Goal: Task Accomplishment & Management: Complete application form

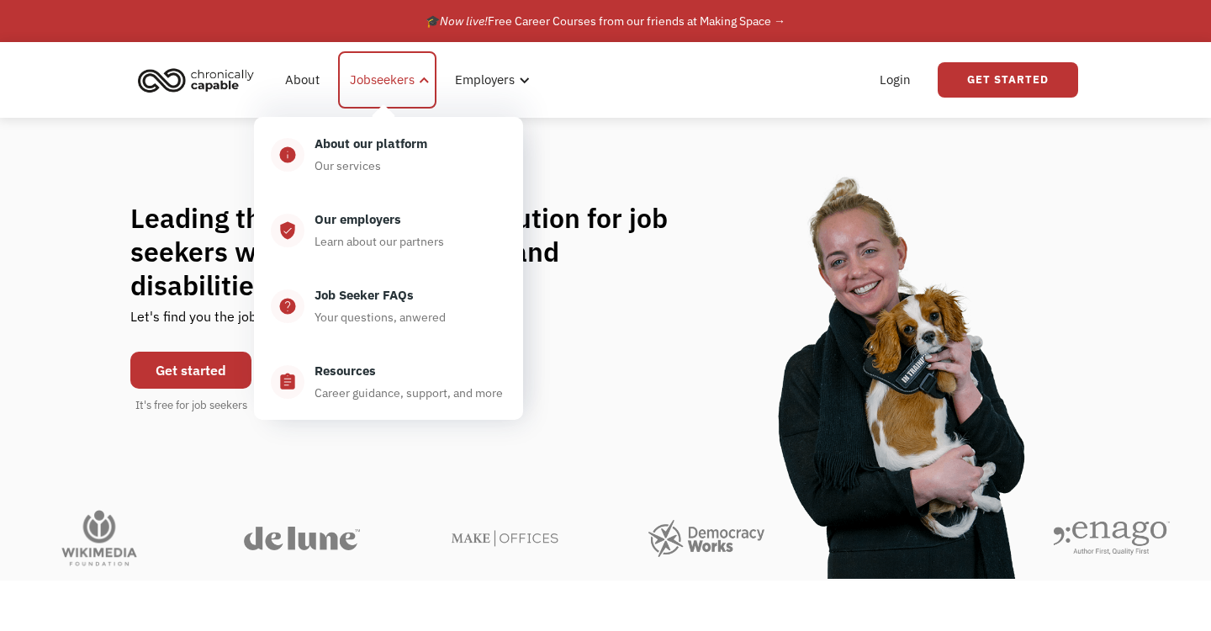
click at [370, 76] on div "Jobseekers" at bounding box center [382, 80] width 65 height 20
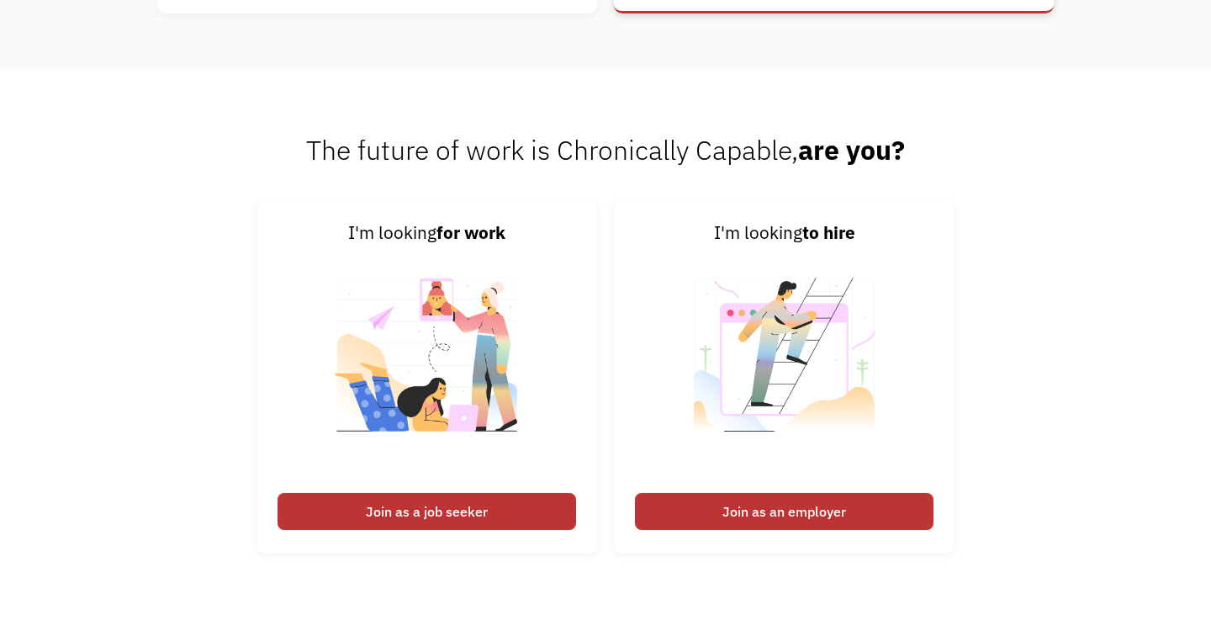
scroll to position [3895, 0]
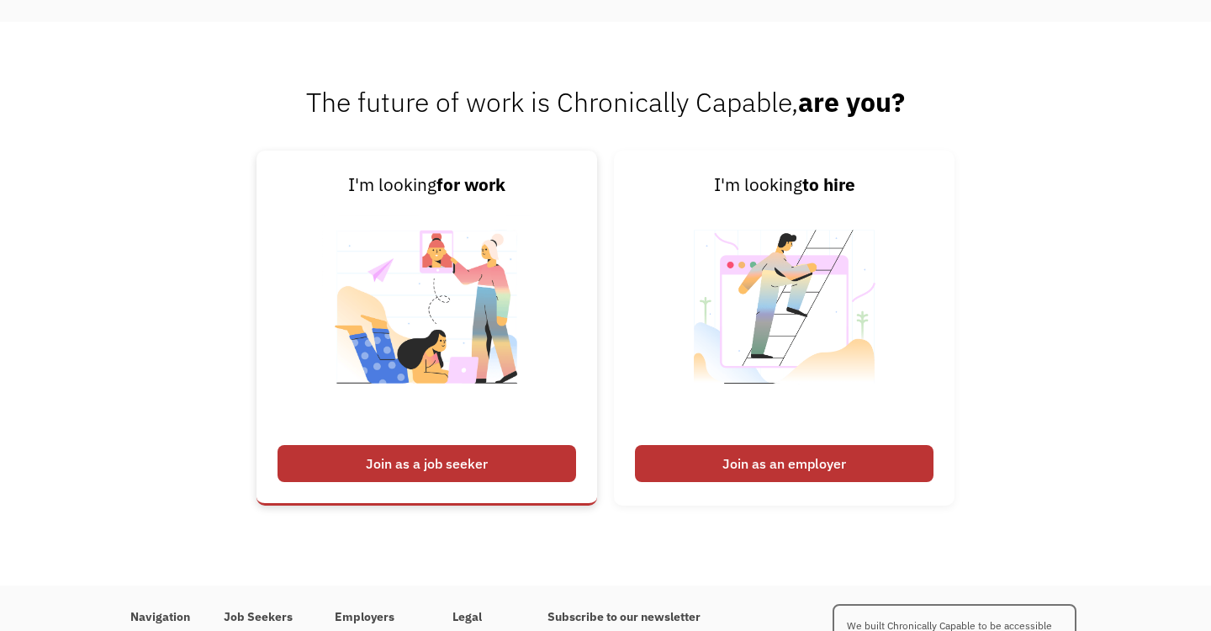
click at [455, 472] on div "Join as a job seeker" at bounding box center [427, 463] width 299 height 37
click at [475, 369] on img at bounding box center [426, 318] width 209 height 238
click at [415, 473] on div "Join as a job seeker" at bounding box center [427, 463] width 299 height 37
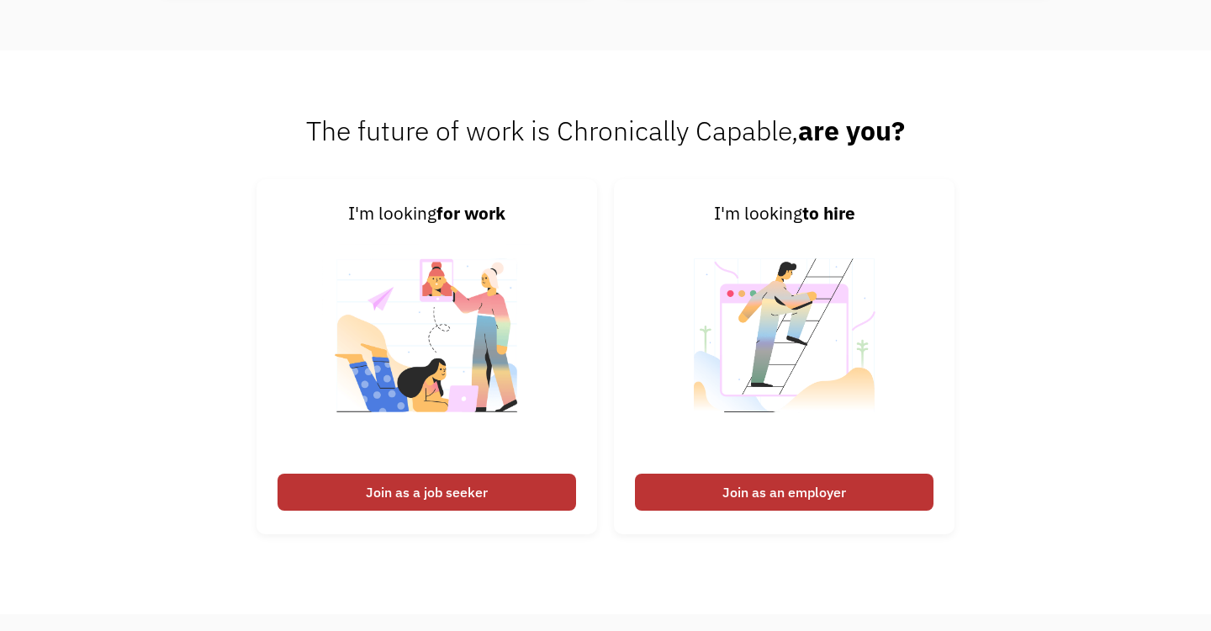
scroll to position [3852, 0]
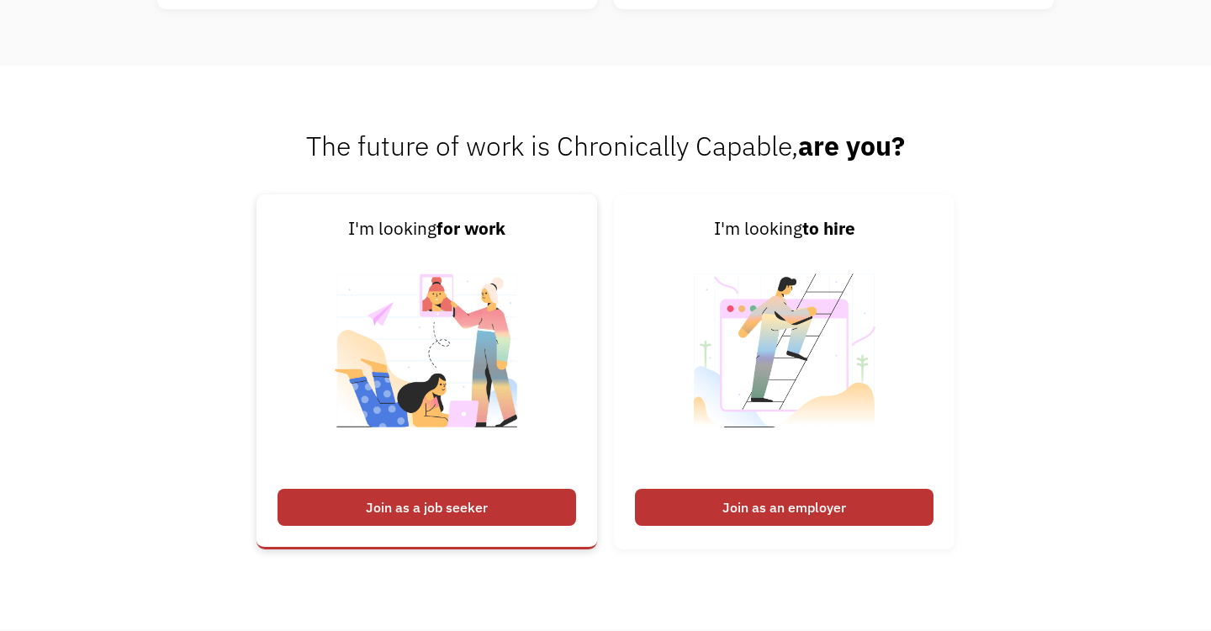
click at [459, 347] on img at bounding box center [426, 361] width 209 height 238
click at [432, 505] on div "Join as a job seeker" at bounding box center [427, 507] width 299 height 37
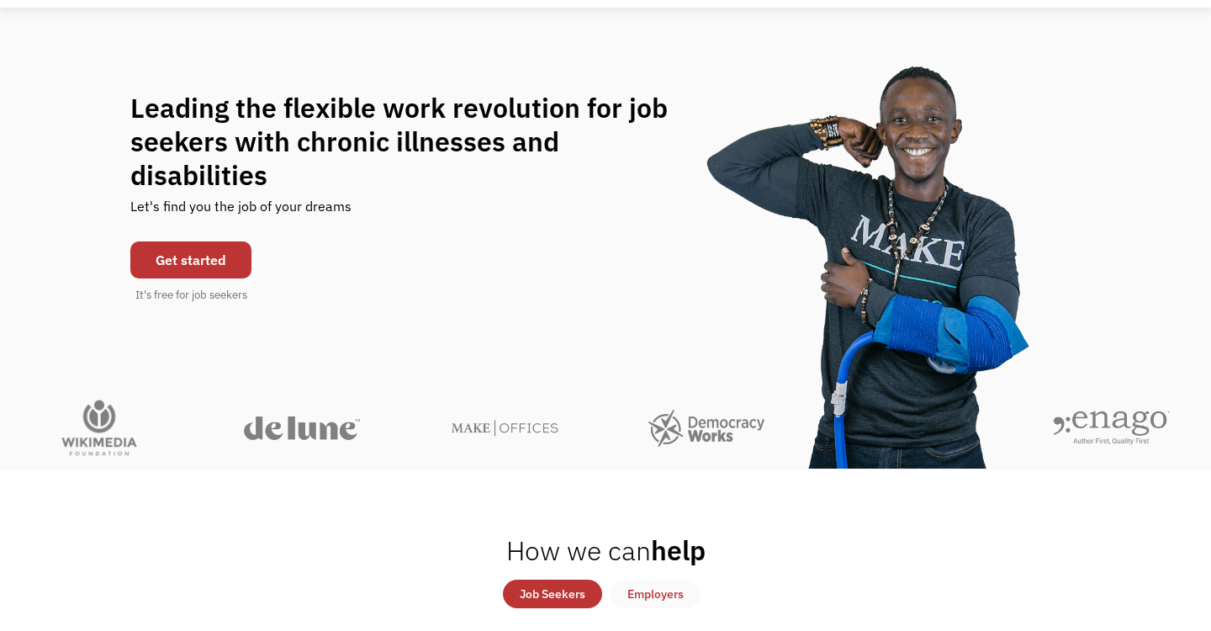
scroll to position [0, 0]
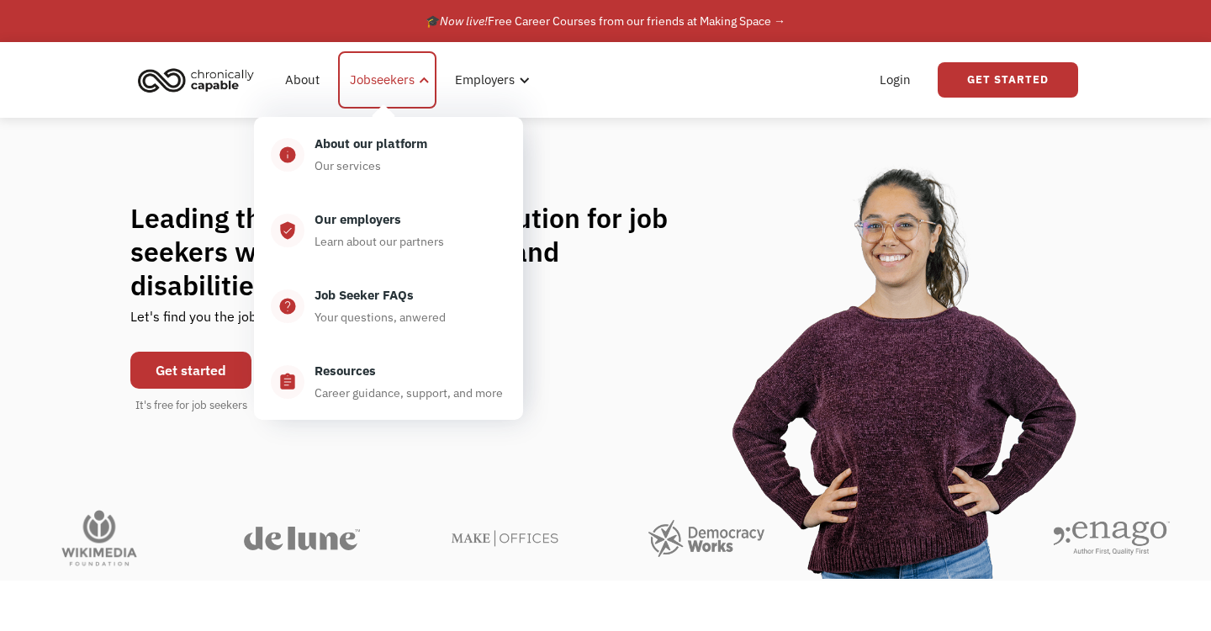
click at [404, 80] on div "Jobseekers" at bounding box center [382, 80] width 65 height 20
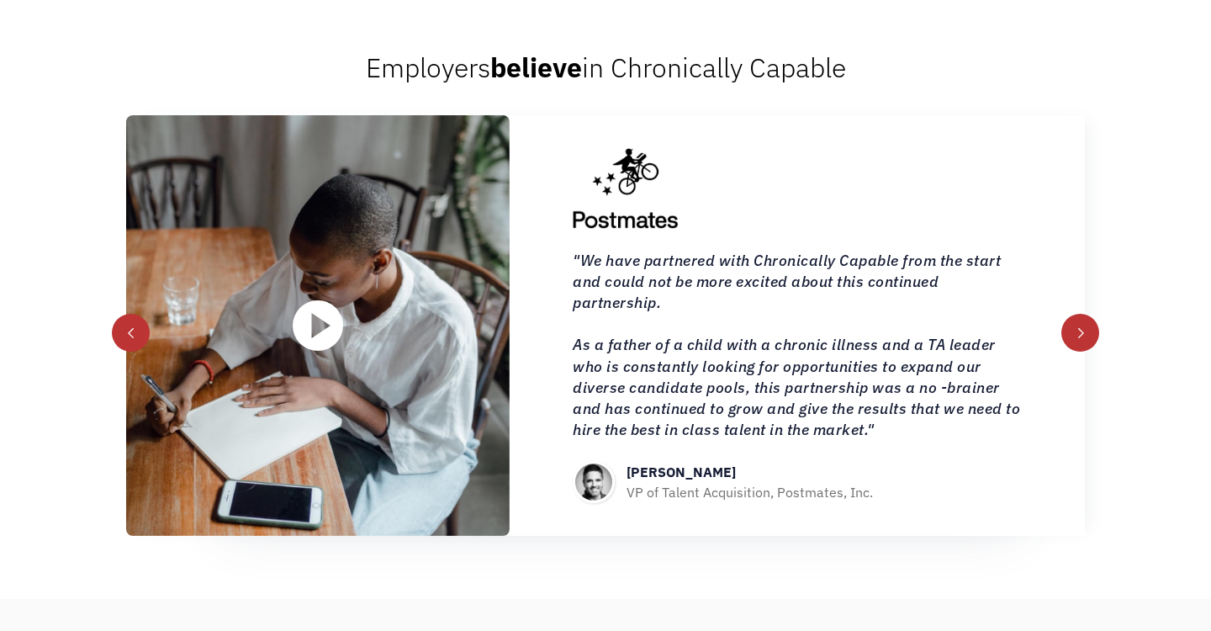
scroll to position [1778, 0]
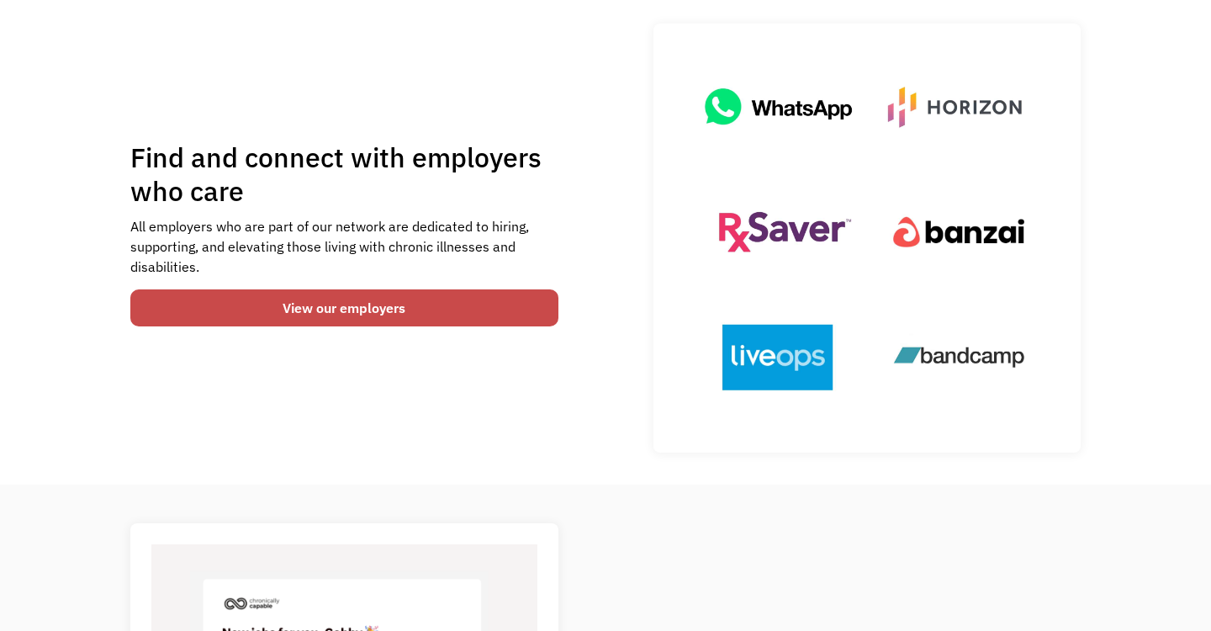
scroll to position [135, 0]
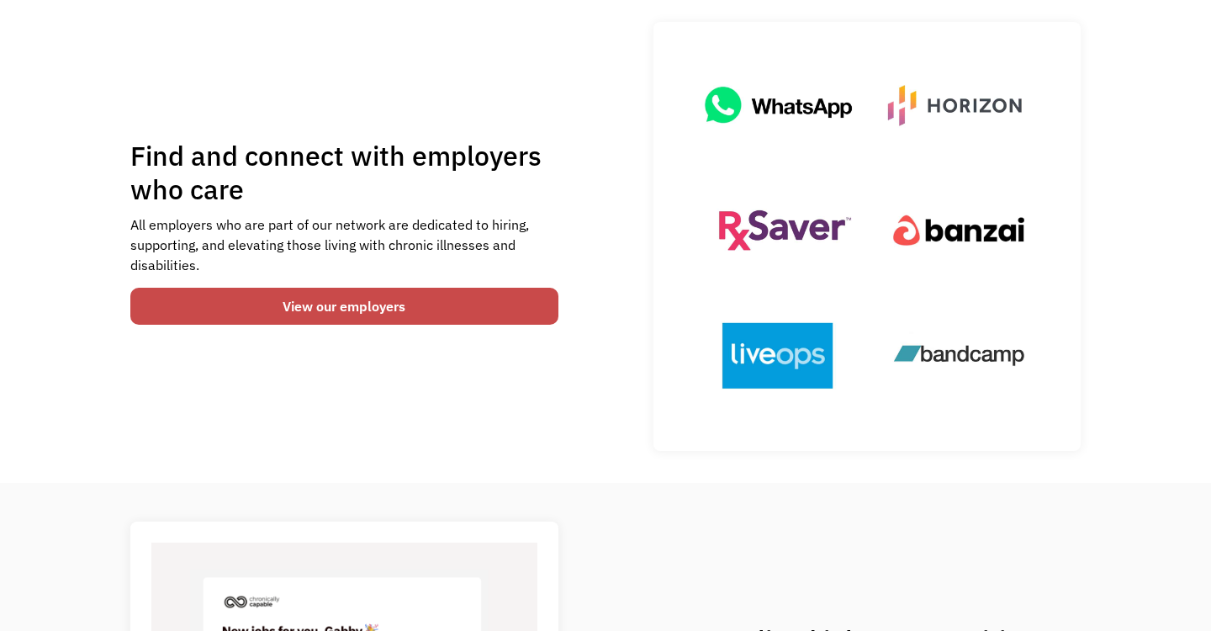
click at [365, 312] on link "View our employers" at bounding box center [344, 306] width 428 height 37
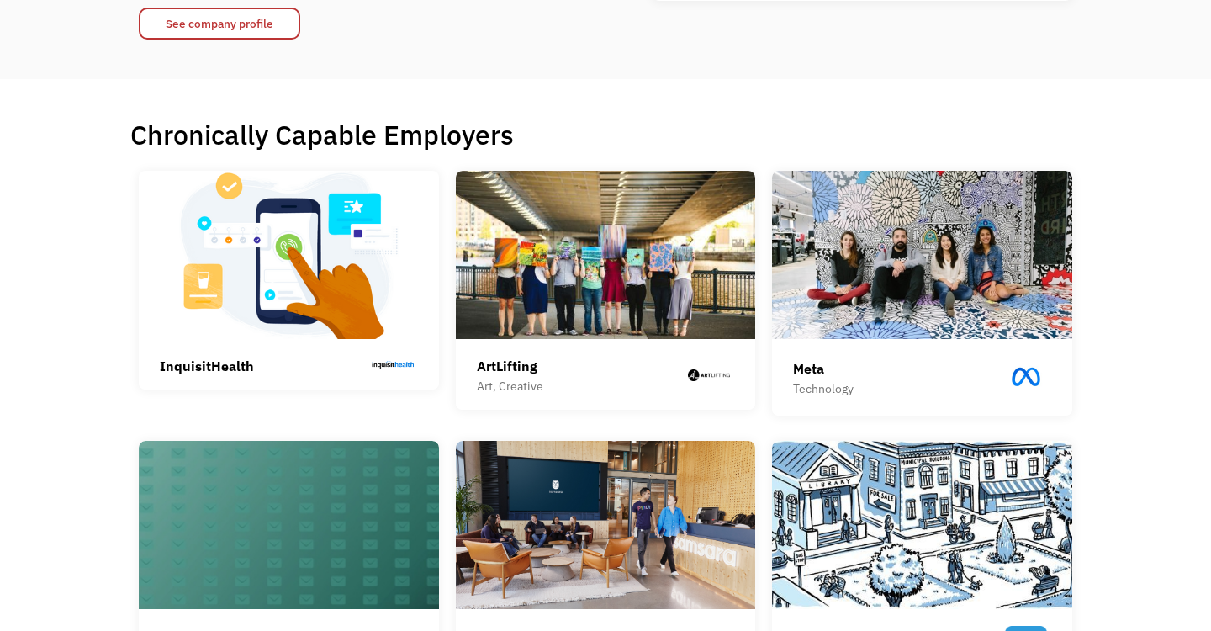
scroll to position [306, 0]
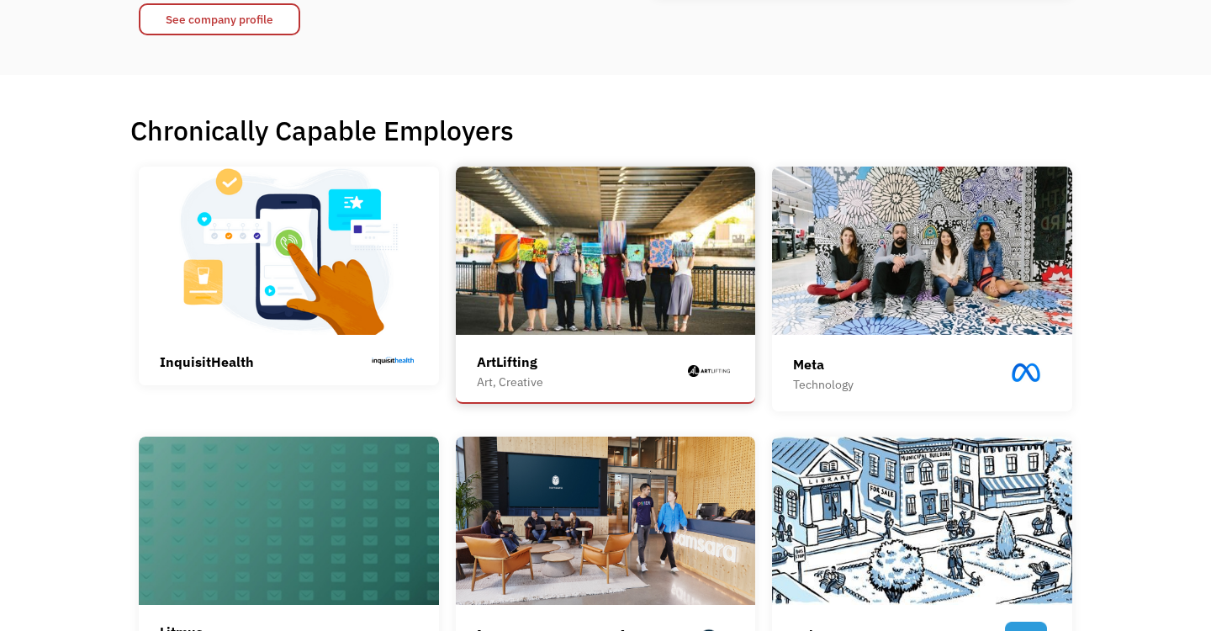
click at [605, 242] on img at bounding box center [606, 251] width 300 height 168
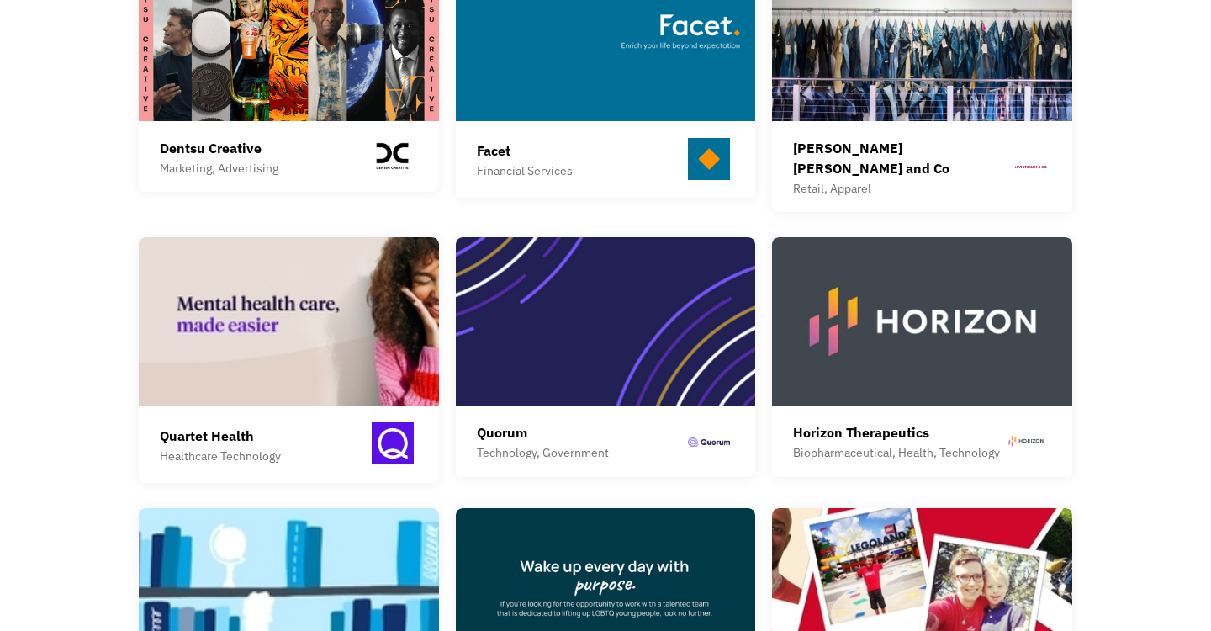
scroll to position [1079, 0]
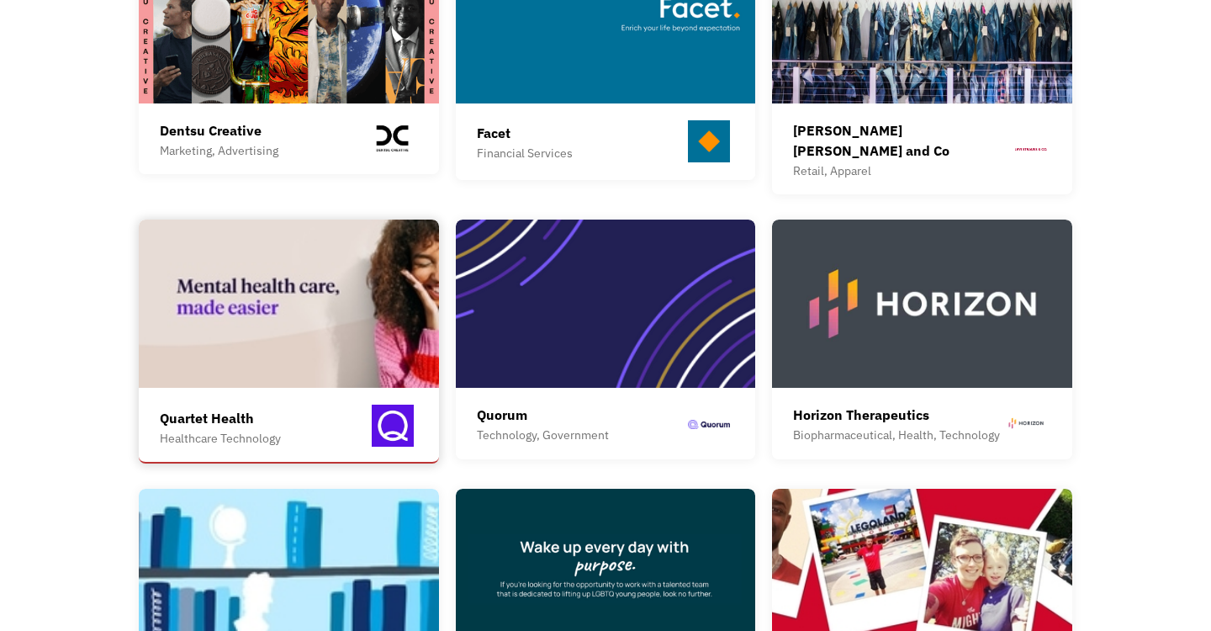
click at [276, 265] on img at bounding box center [289, 304] width 300 height 168
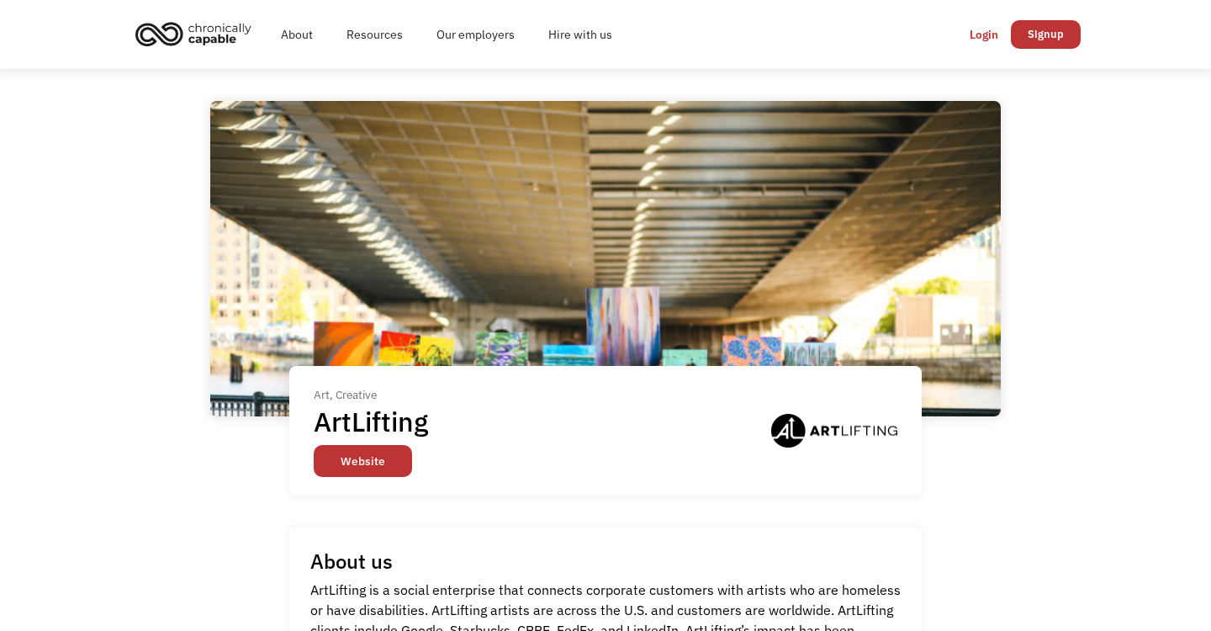
click at [360, 459] on link "Website" at bounding box center [363, 461] width 98 height 32
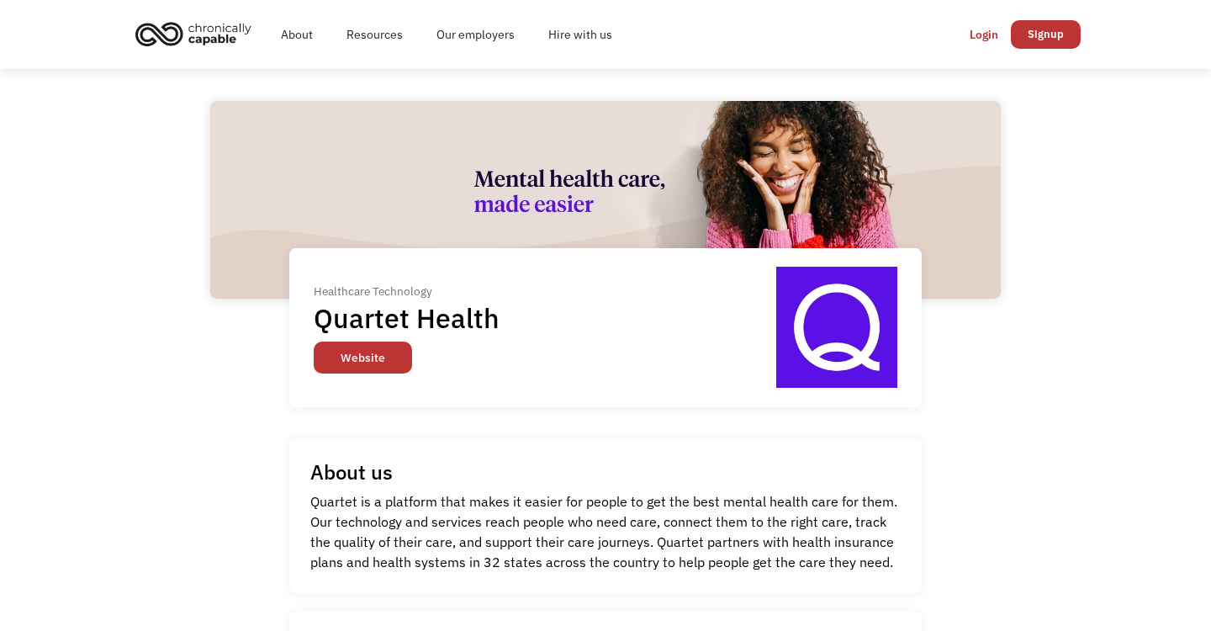
click at [360, 359] on link "Website" at bounding box center [363, 358] width 98 height 32
click at [307, 36] on link "About" at bounding box center [297, 35] width 66 height 54
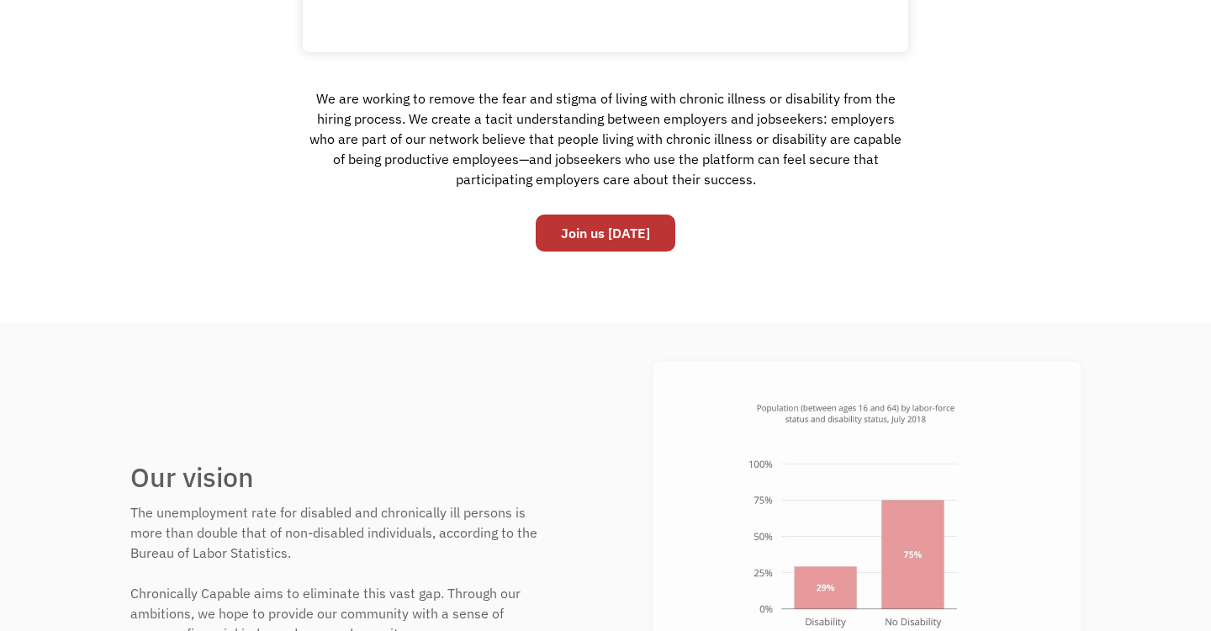
scroll to position [541, 0]
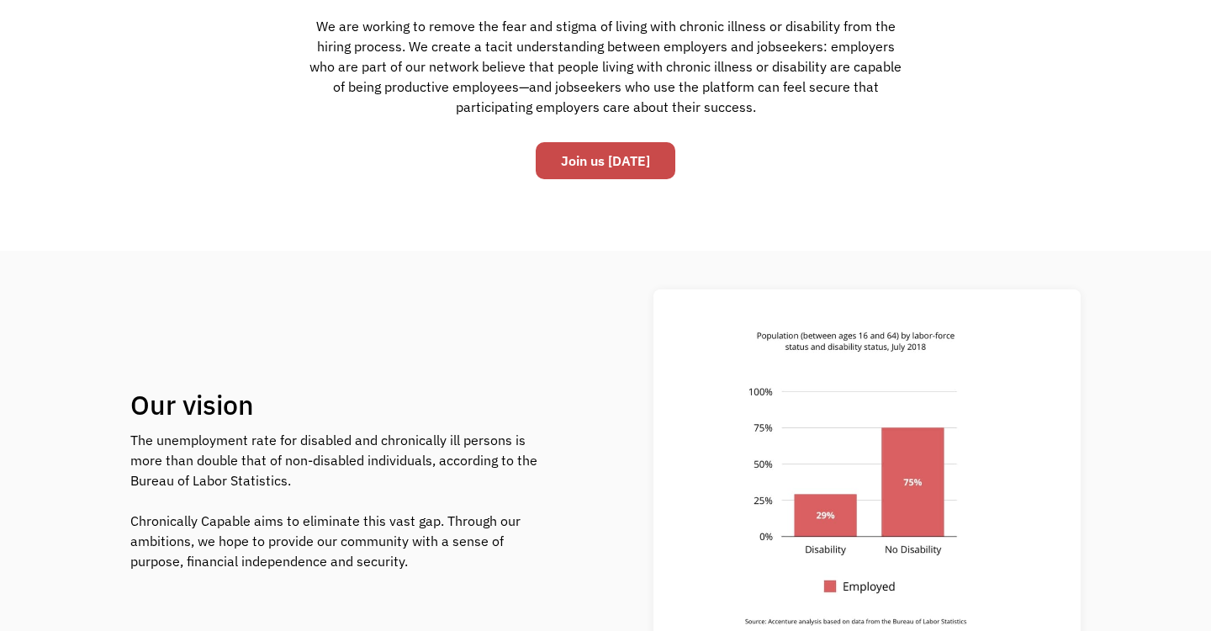
click at [606, 152] on link "Join us today" at bounding box center [606, 160] width 140 height 37
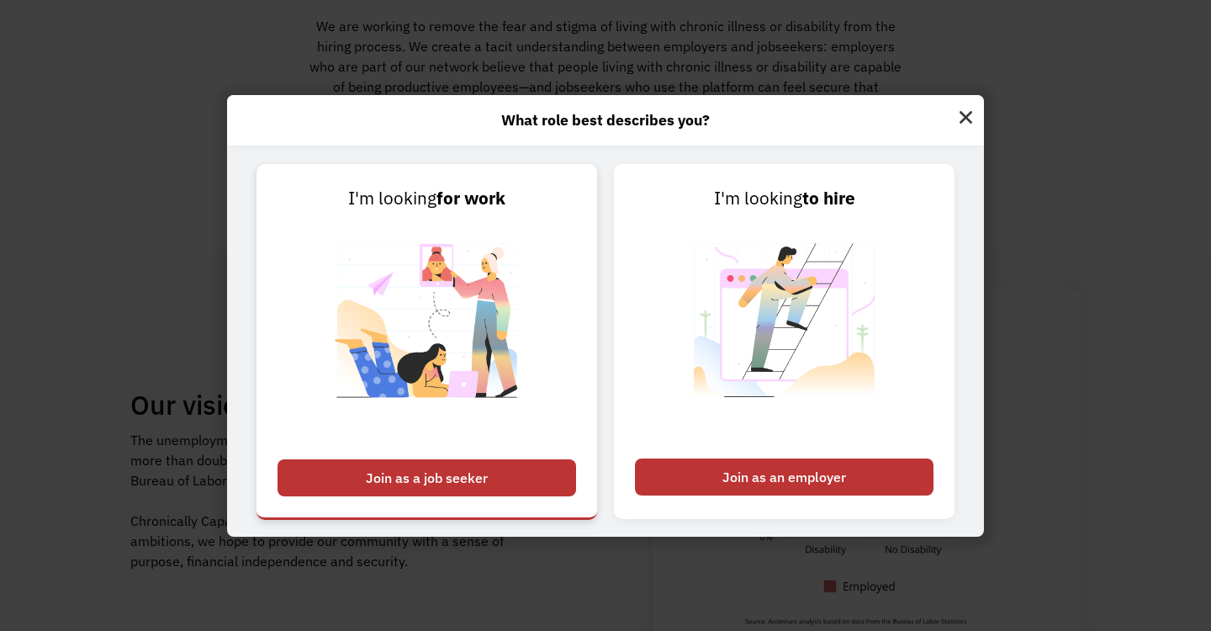
click at [397, 493] on div "Join as a job seeker" at bounding box center [427, 477] width 299 height 37
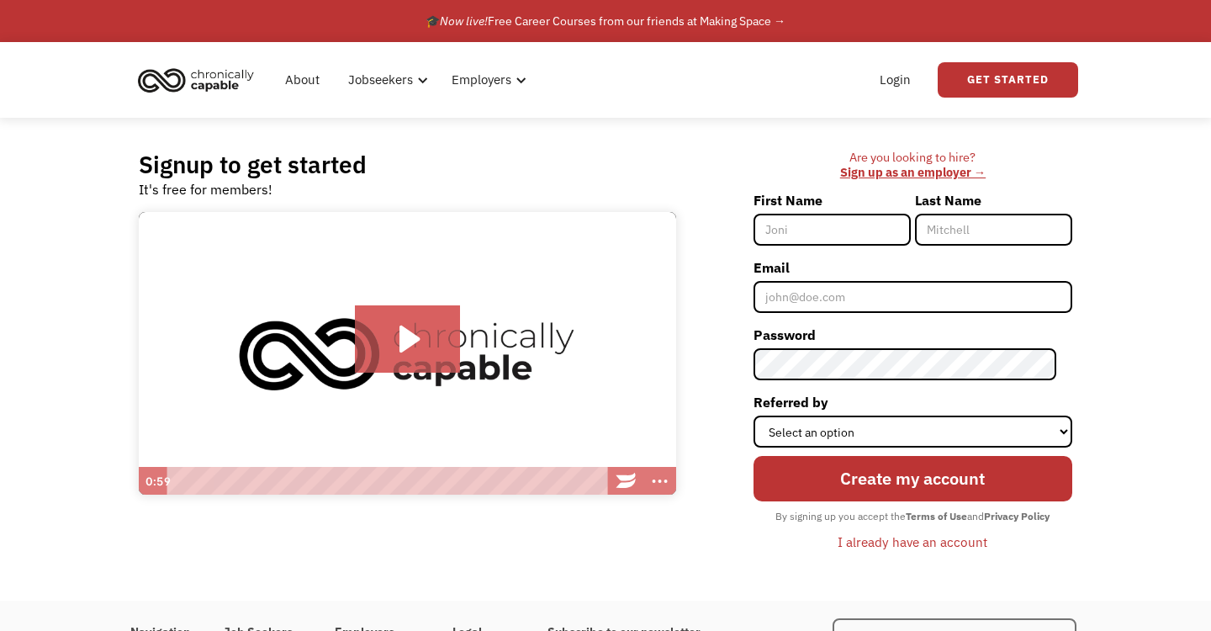
scroll to position [45, 0]
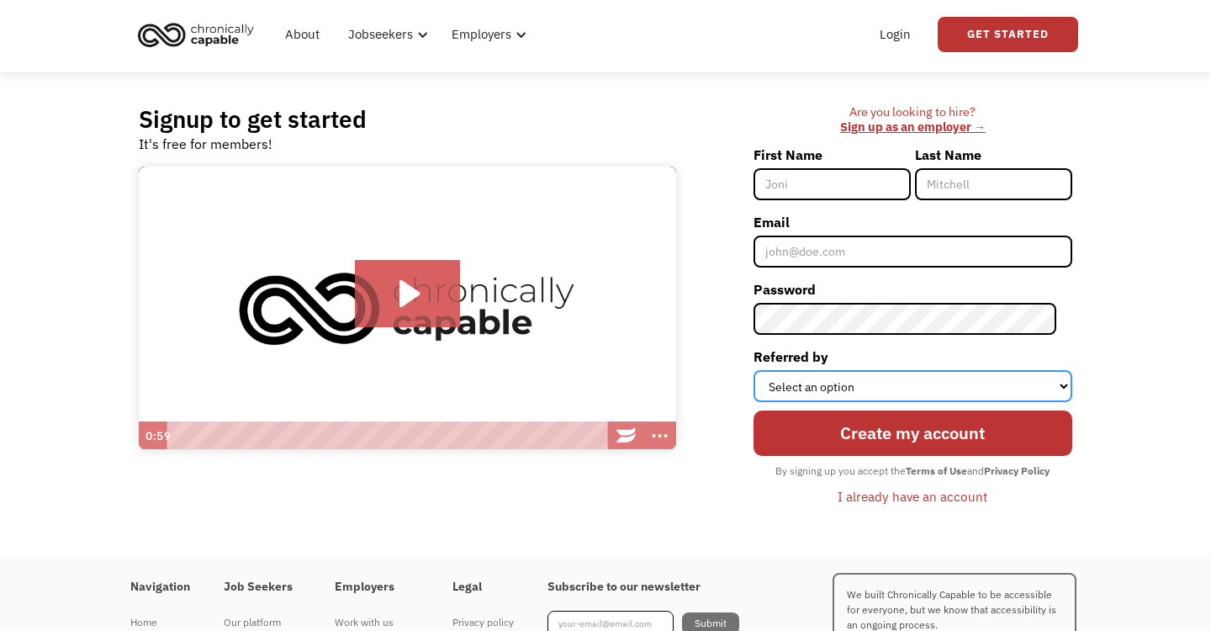
click at [892, 374] on select "Select an option Instagram Facebook Twitter Search Engine News Article Word of …" at bounding box center [913, 386] width 319 height 32
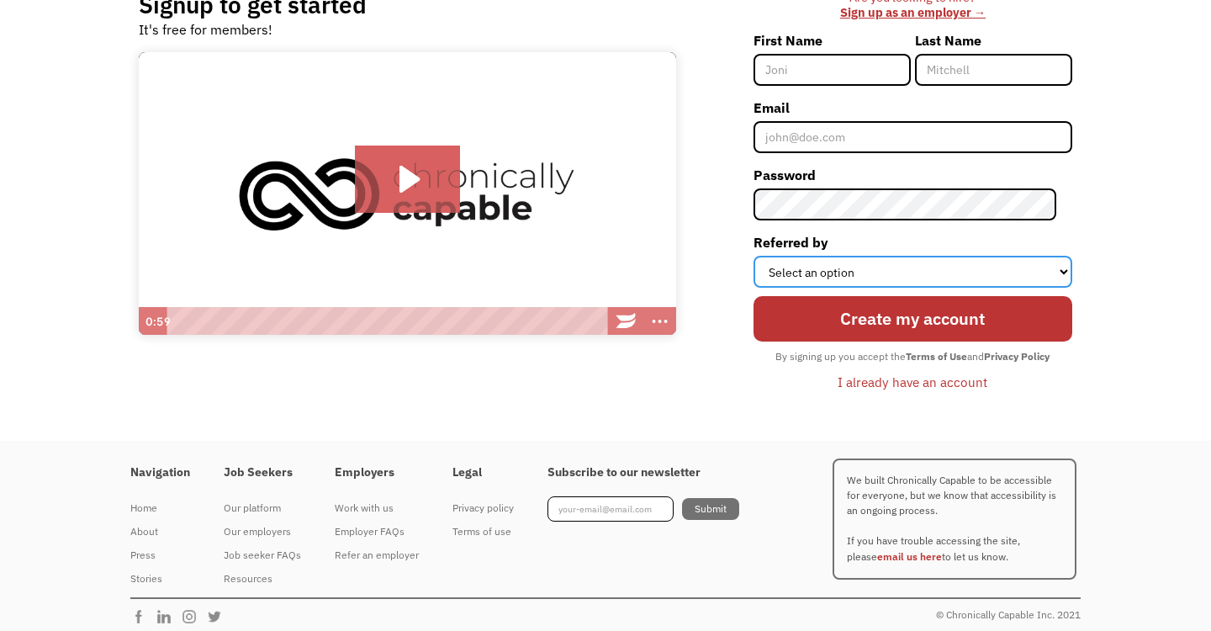
scroll to position [169, 0]
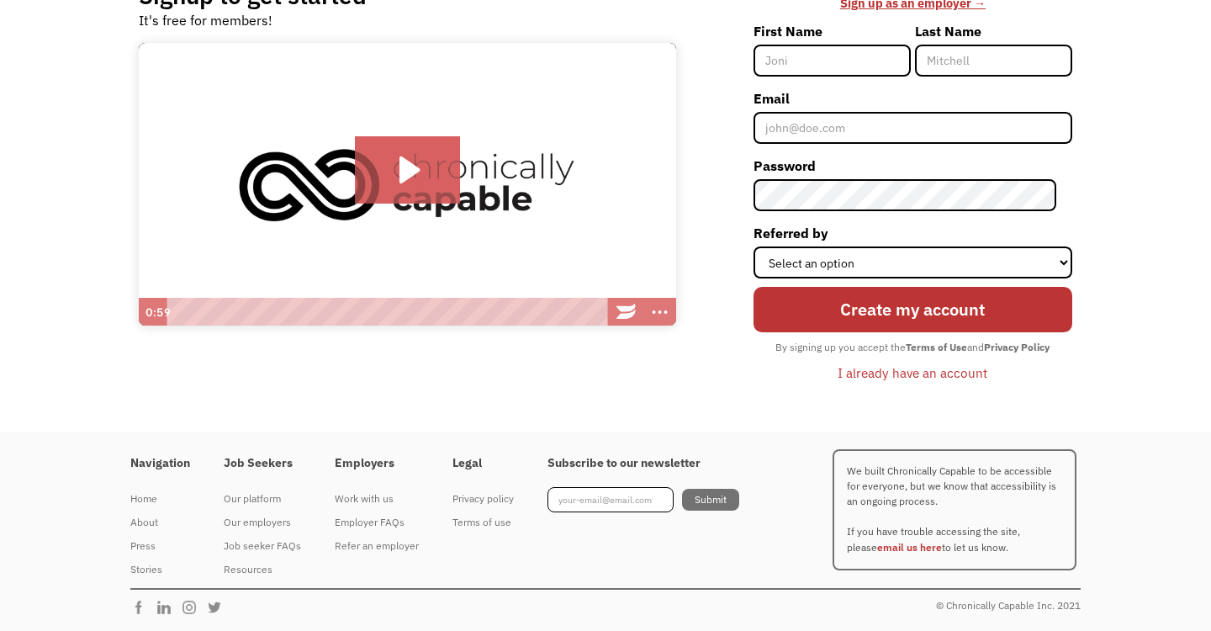
click at [843, 55] on input "First Name" at bounding box center [832, 61] width 157 height 32
type input "[PERSON_NAME]"
click at [996, 63] on input "Last Name" at bounding box center [993, 61] width 157 height 32
type input "Sosnia"
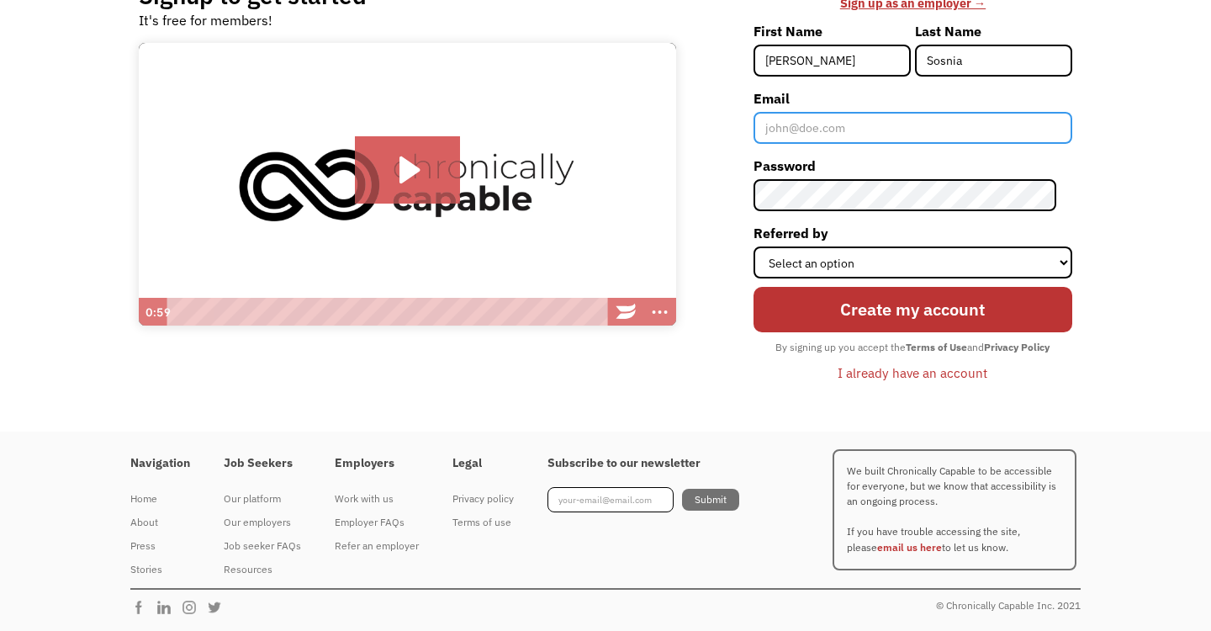
click at [885, 137] on input "Email" at bounding box center [913, 128] width 319 height 32
type input "[EMAIL_ADDRESS][DOMAIN_NAME]"
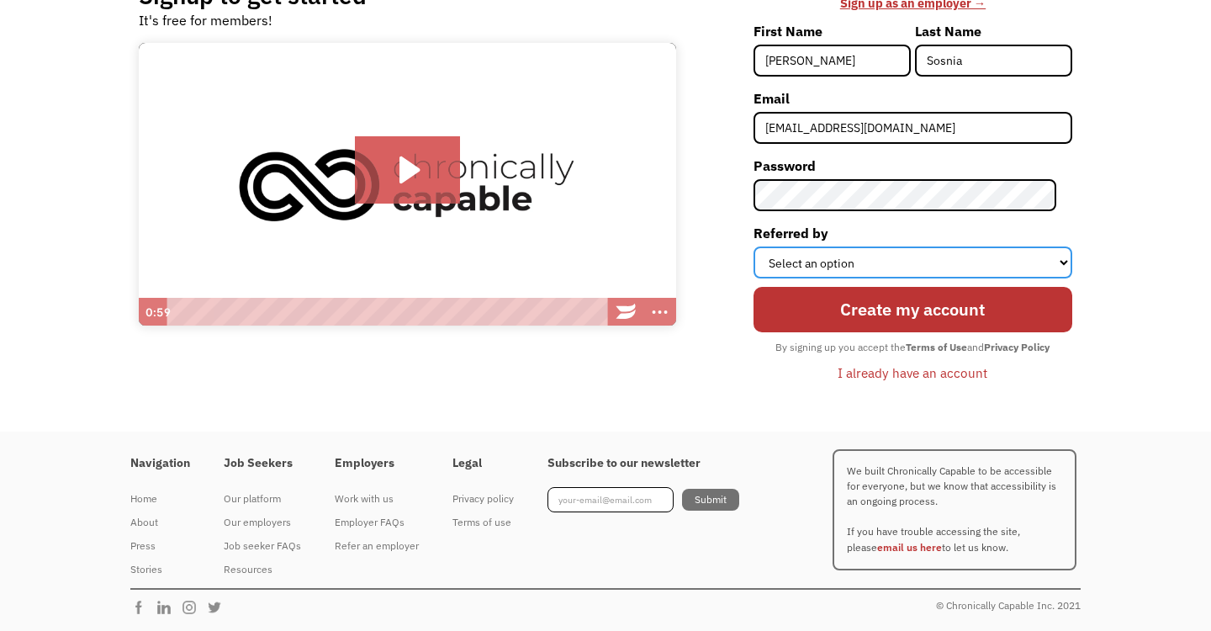
click at [851, 255] on select "Select an option Instagram Facebook Twitter Search Engine News Article Word of …" at bounding box center [913, 263] width 319 height 32
select select "Search Engine"
click at [769, 247] on select "Select an option Instagram Facebook Twitter Search Engine News Article Word of …" at bounding box center [913, 263] width 319 height 32
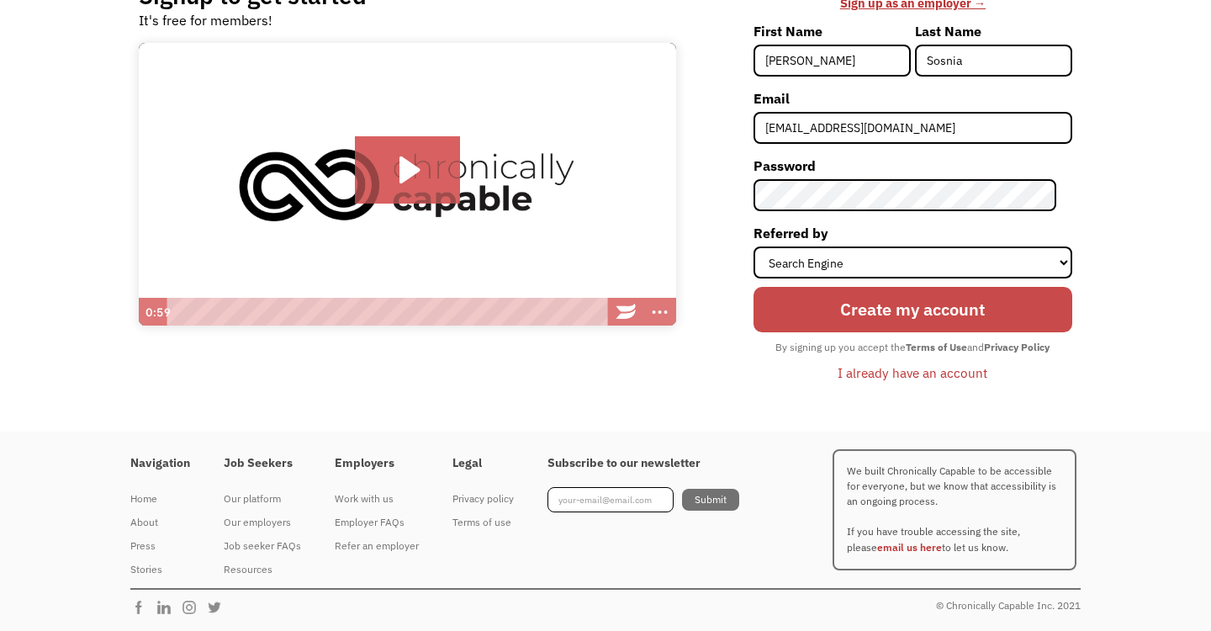
click at [890, 309] on input "Create my account" at bounding box center [913, 309] width 319 height 45
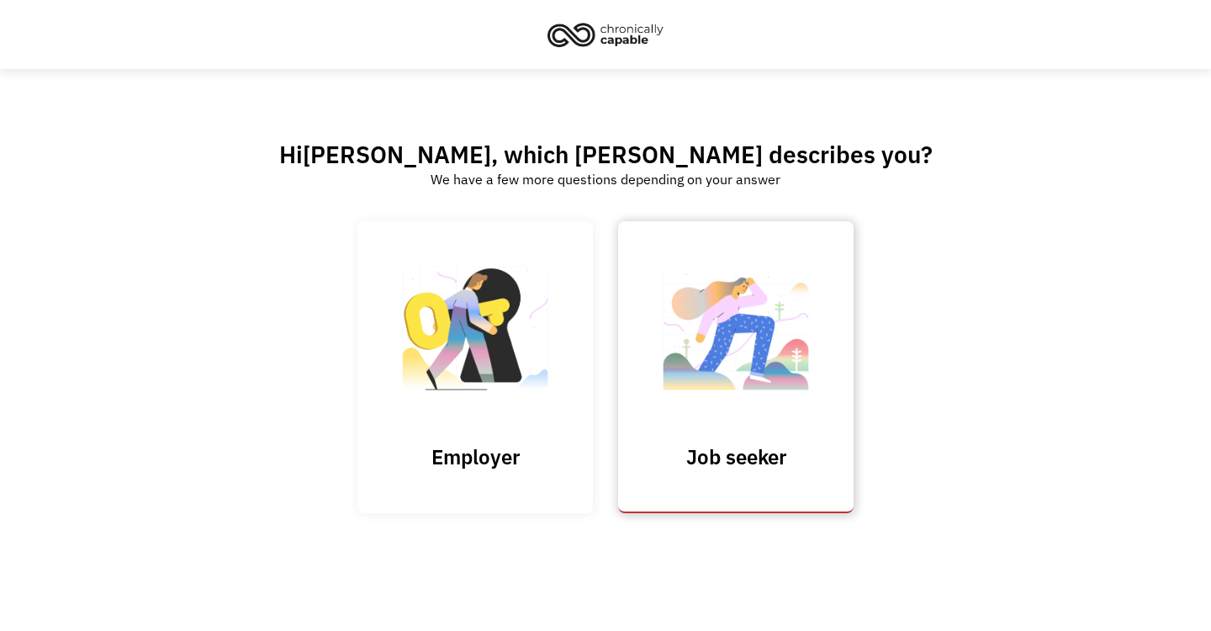
click at [770, 325] on img at bounding box center [736, 337] width 168 height 164
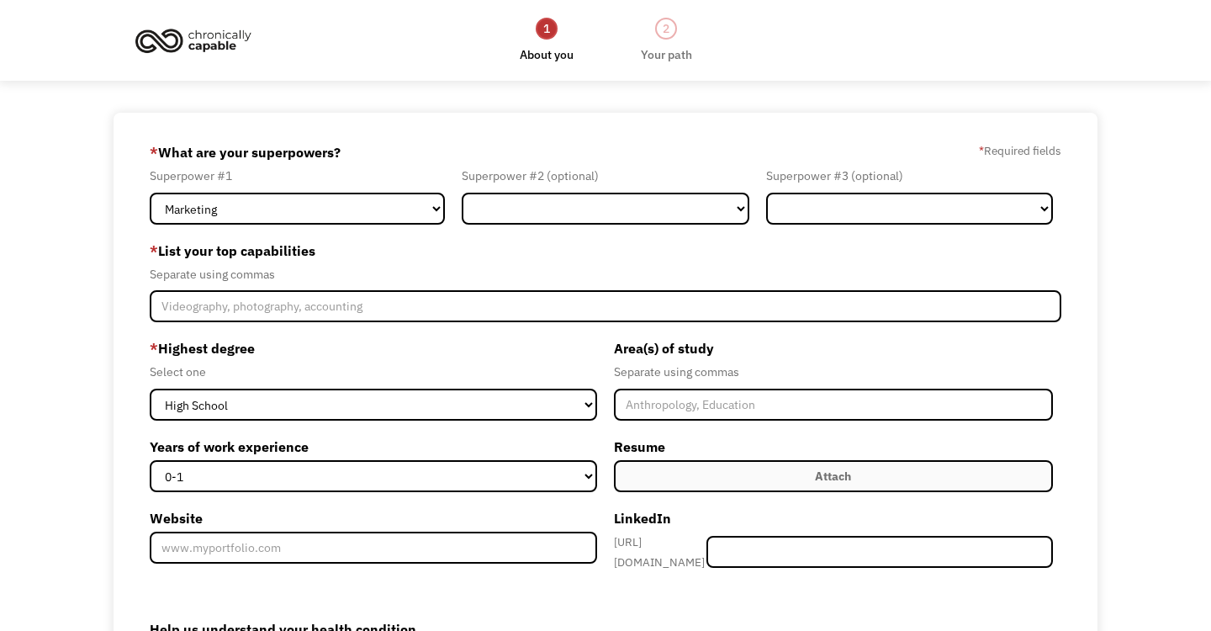
click at [619, 255] on label "* List your top capabilities" at bounding box center [606, 250] width 912 height 27
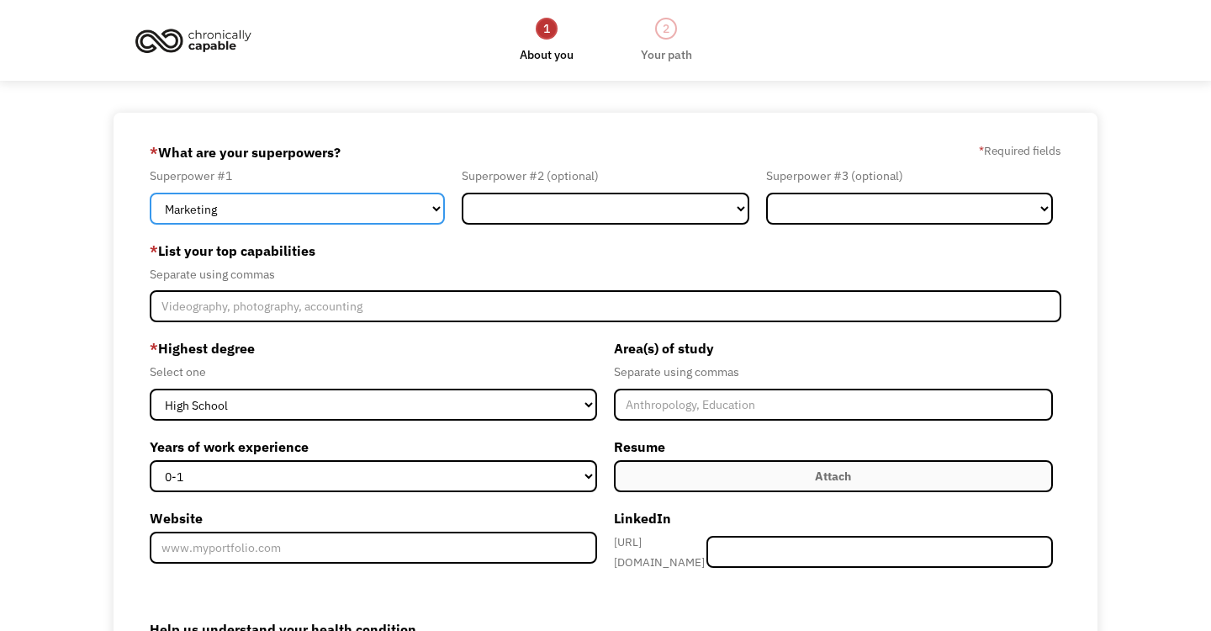
click at [437, 209] on select "Marketing Human Resources Finance Technology Operations Sales Industrial & Manu…" at bounding box center [297, 209] width 295 height 32
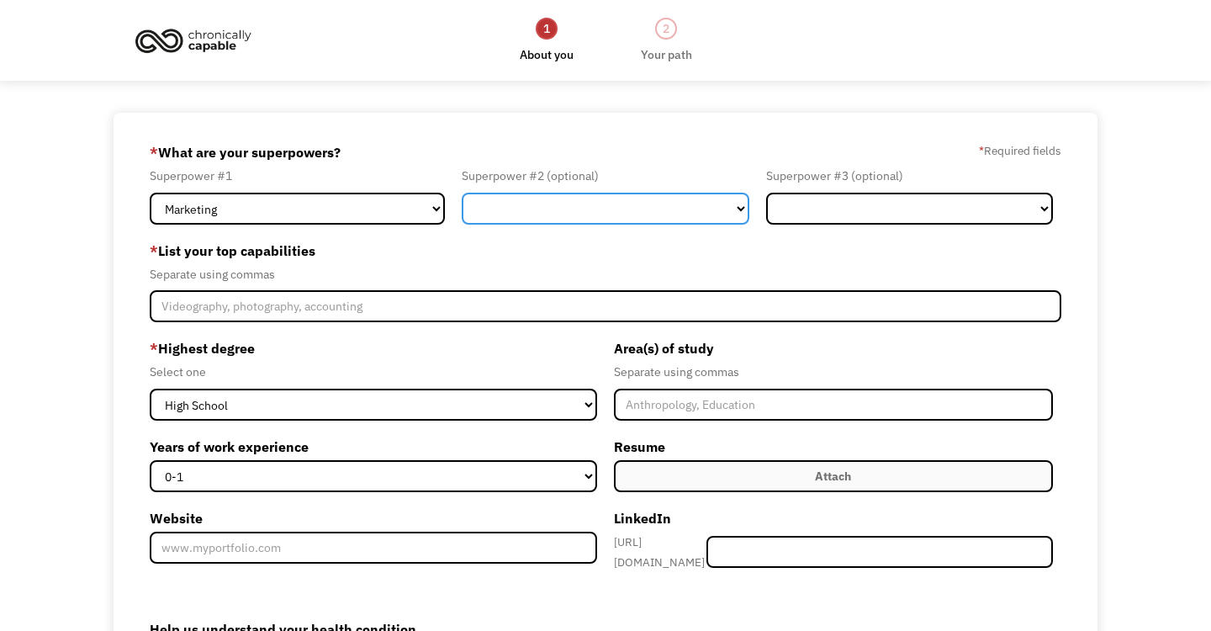
click at [586, 220] on select "Marketing Human Resources Finance Technology Operations Sales Industrial & Manu…" at bounding box center [605, 209] width 287 height 32
select select "Administration"
click at [462, 193] on select "Marketing Human Resources Finance Technology Operations Sales Industrial & Manu…" at bounding box center [605, 209] width 287 height 32
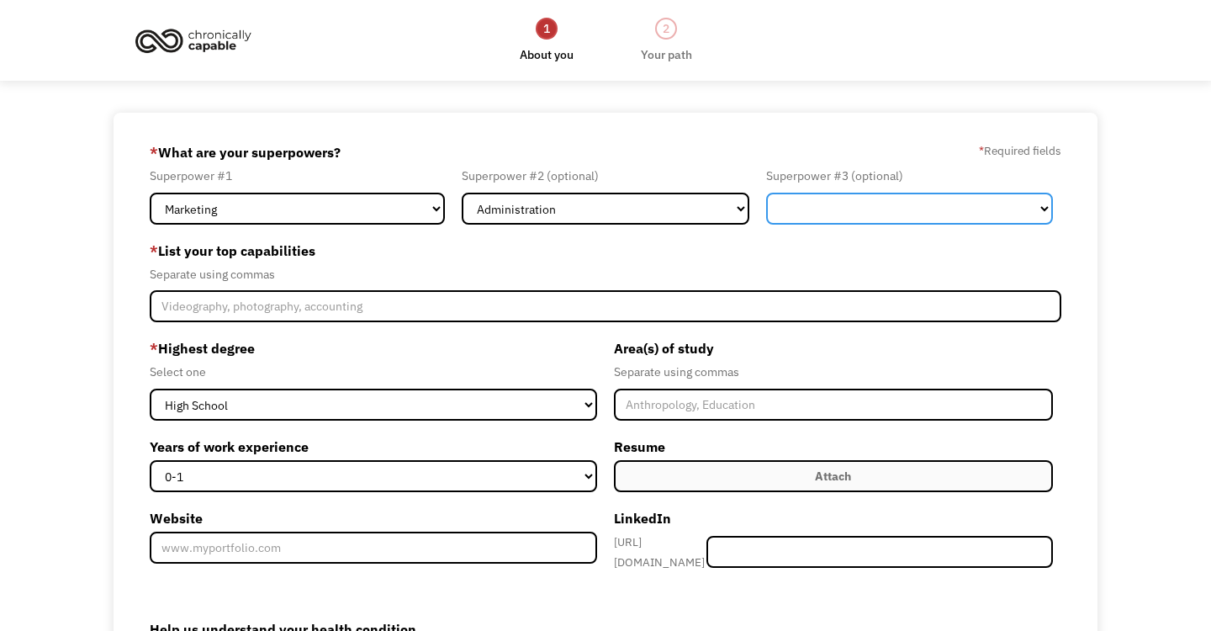
click at [798, 215] on select "Marketing Human Resources Finance Technology Operations Sales Industrial & Manu…" at bounding box center [909, 209] width 287 height 32
select select "Other"
click at [766, 193] on select "Marketing Human Resources Finance Technology Operations Sales Industrial & Manu…" at bounding box center [909, 209] width 287 height 32
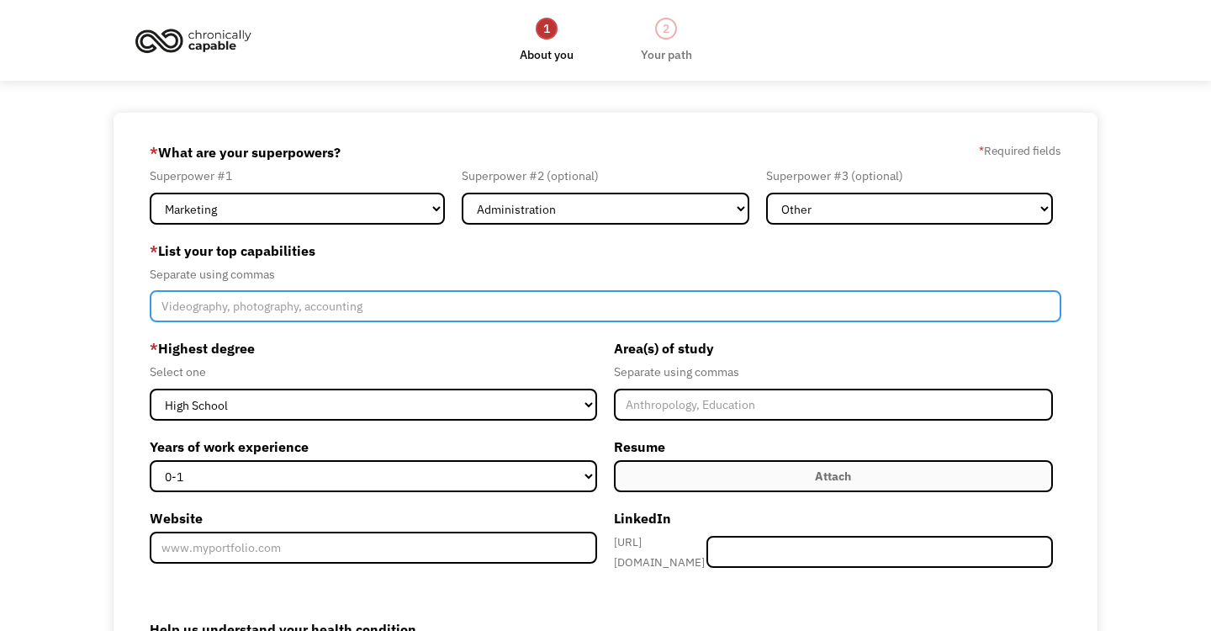
click at [293, 317] on input "Member-Create-Step1" at bounding box center [606, 306] width 912 height 32
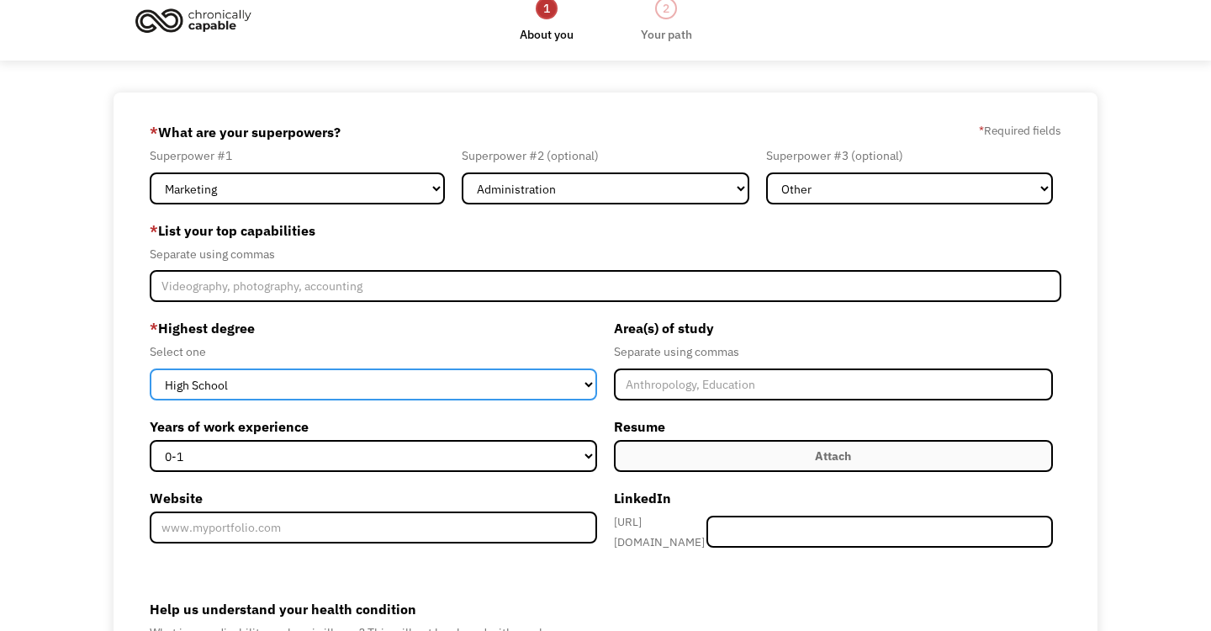
click at [362, 385] on select "High School Associates Bachelors Master's PhD" at bounding box center [374, 384] width 448 height 32
select select "bachelors"
click at [150, 368] on select "High School Associates Bachelors Master's PhD" at bounding box center [374, 384] width 448 height 32
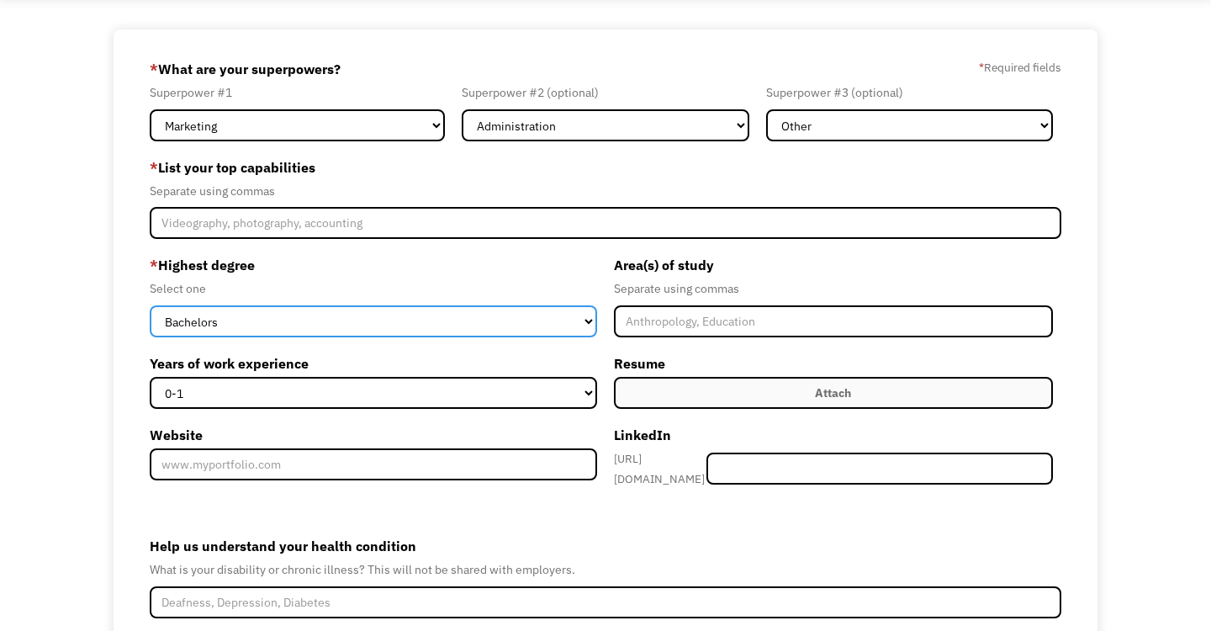
scroll to position [0, 0]
